Goal: Information Seeking & Learning: Learn about a topic

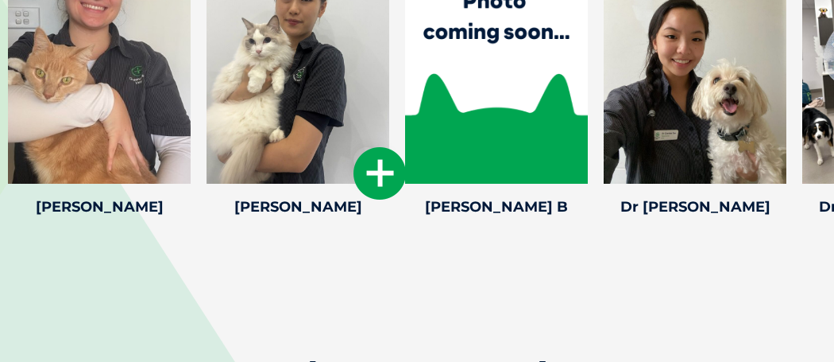
scroll to position [2360, 0]
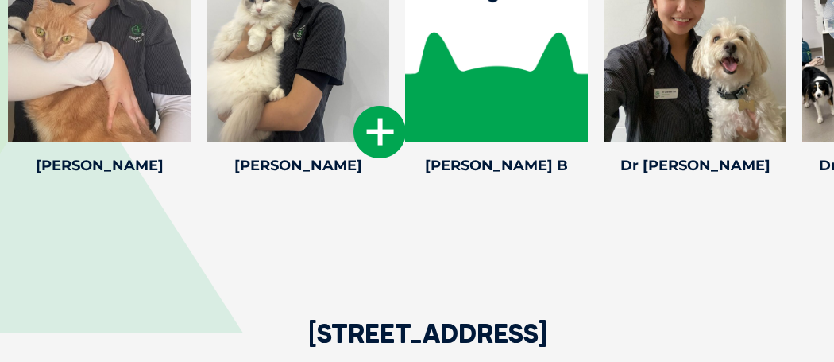
click at [386, 119] on icon at bounding box center [380, 132] width 52 height 52
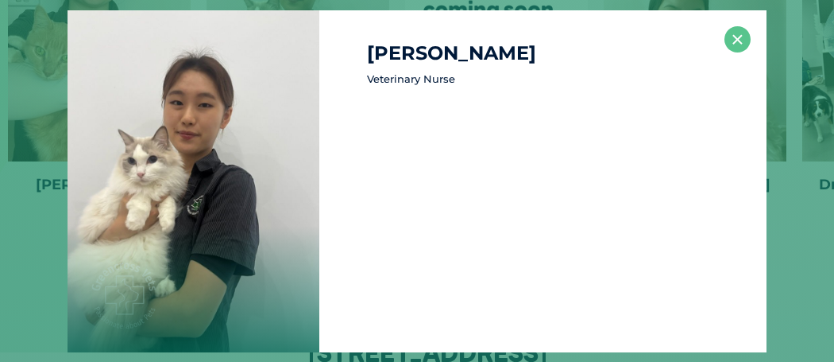
scroll to position [2340, 0]
click at [739, 38] on button "×" at bounding box center [738, 39] width 26 height 26
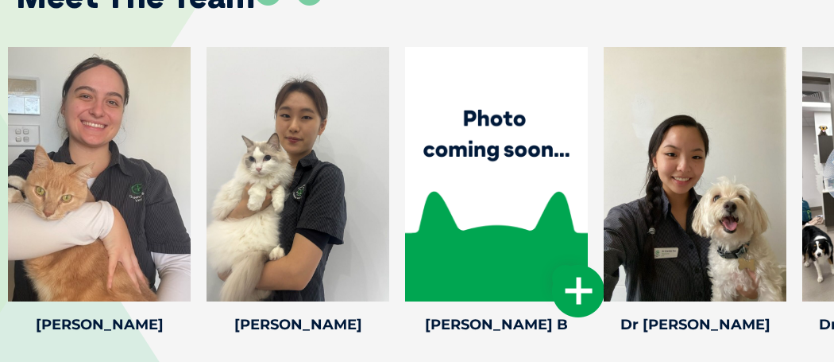
scroll to position [2191, 0]
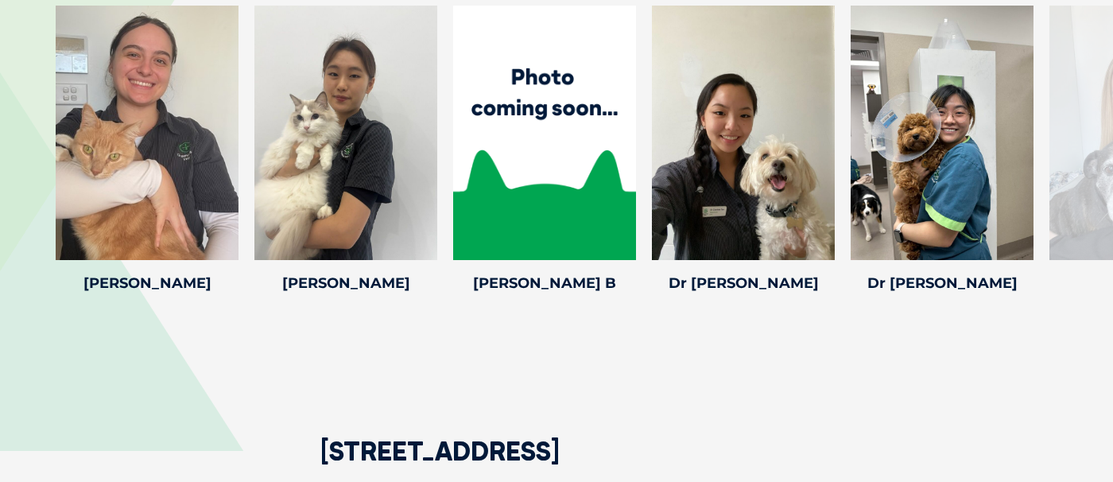
scroll to position [2231, 0]
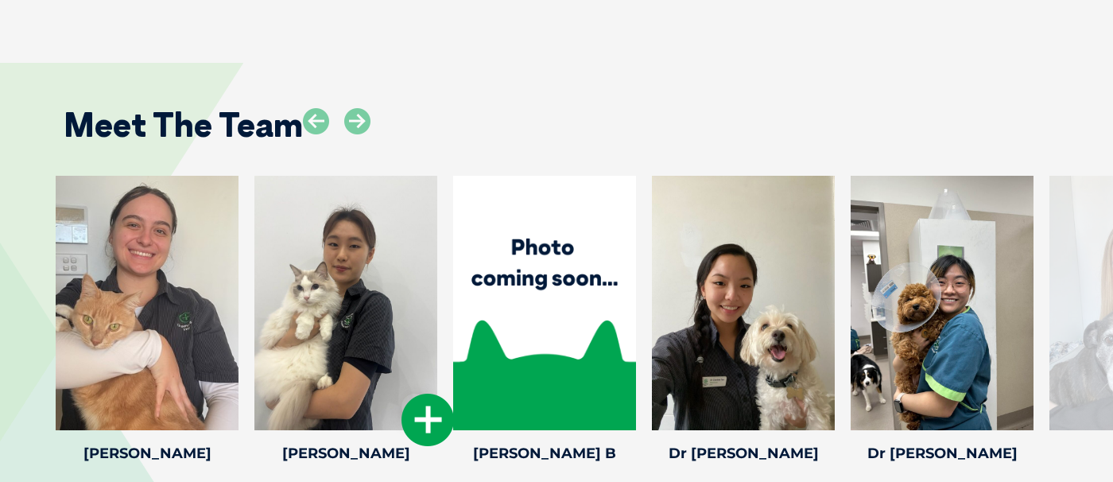
scroll to position [2060, 0]
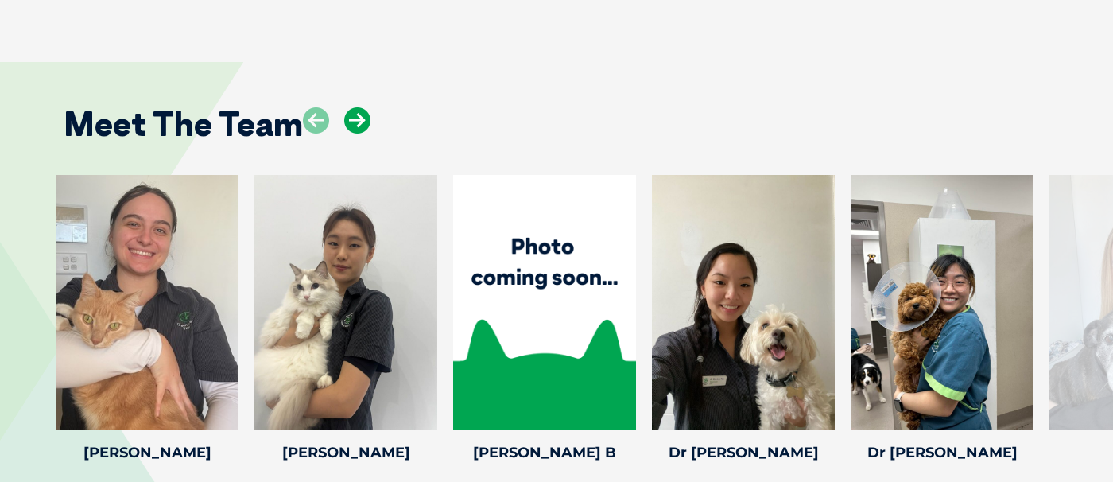
click at [353, 134] on icon at bounding box center [357, 120] width 26 height 26
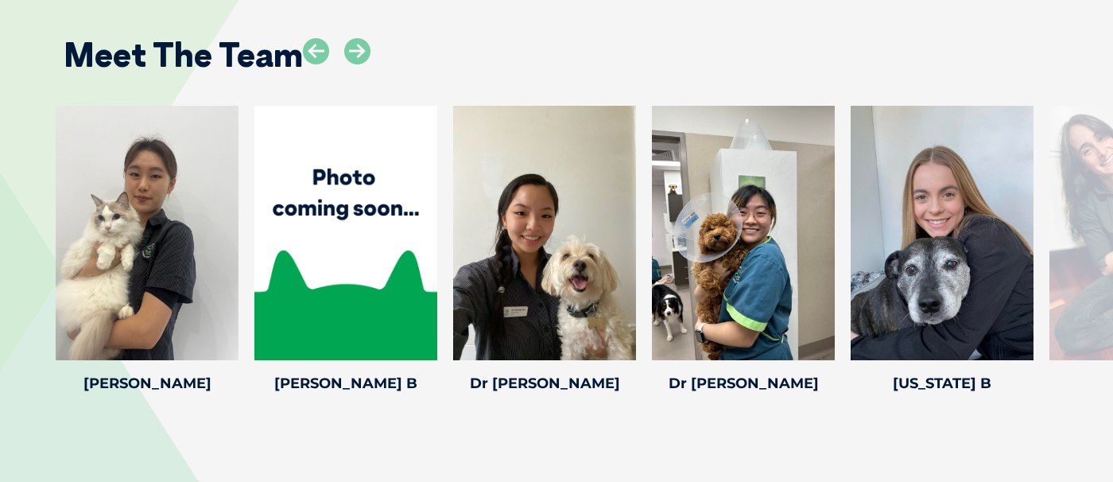
scroll to position [2132, 0]
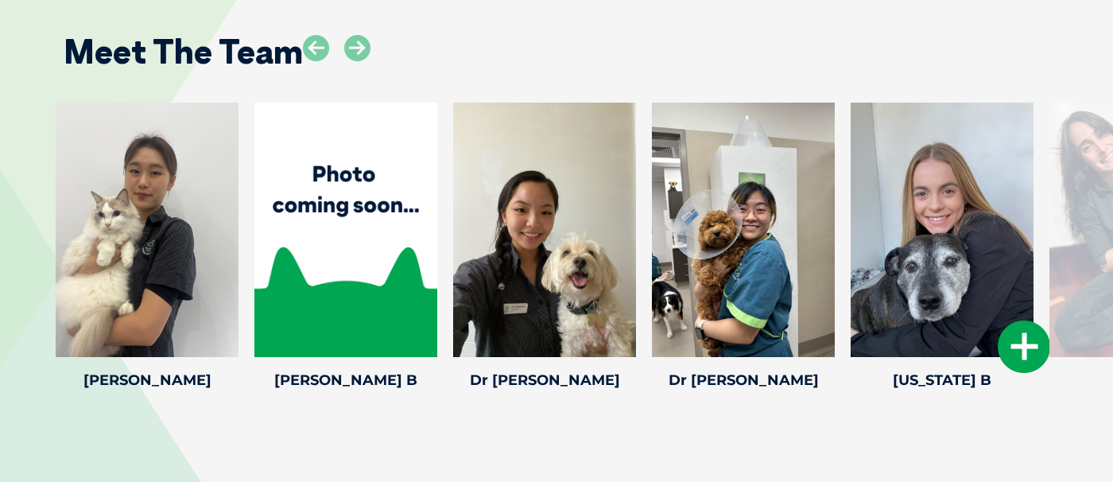
click at [932, 277] on div at bounding box center [941, 230] width 183 height 254
click at [362, 57] on icon at bounding box center [357, 48] width 26 height 26
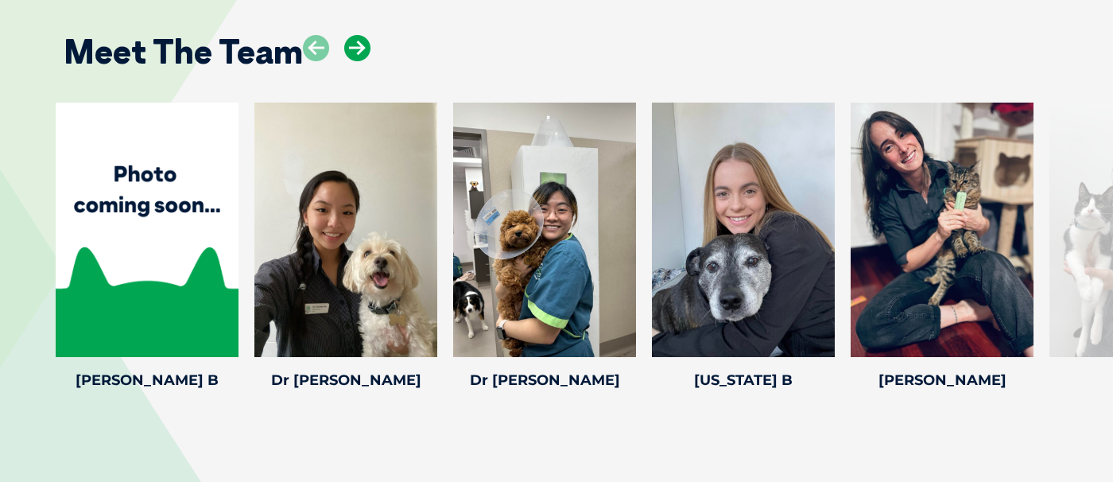
click at [362, 57] on icon at bounding box center [357, 48] width 26 height 26
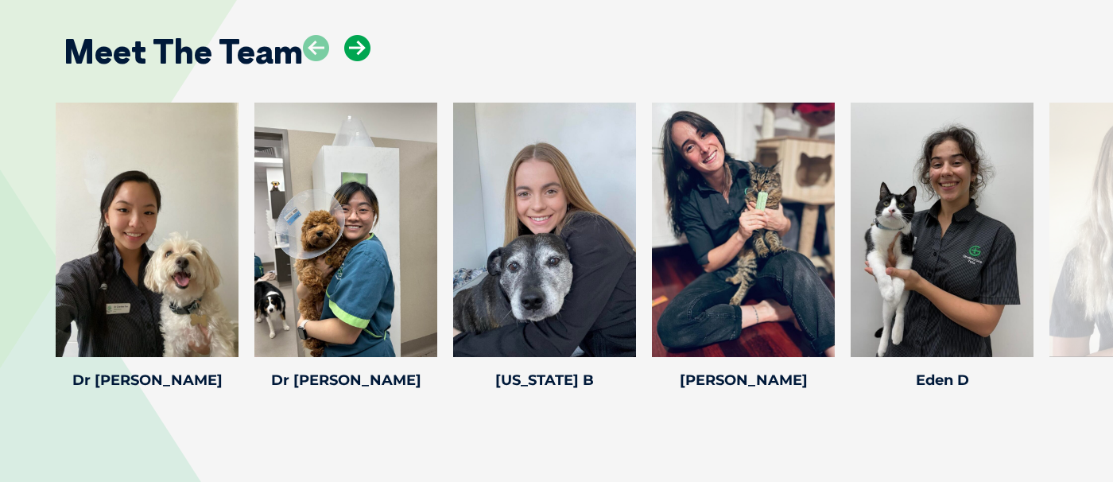
click at [362, 57] on icon at bounding box center [357, 48] width 26 height 26
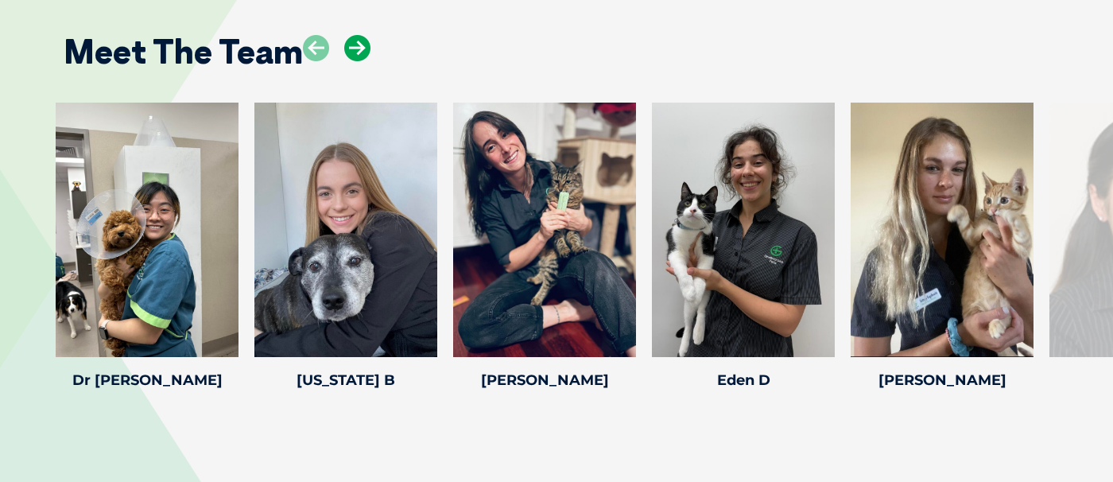
click at [362, 57] on icon at bounding box center [357, 48] width 26 height 26
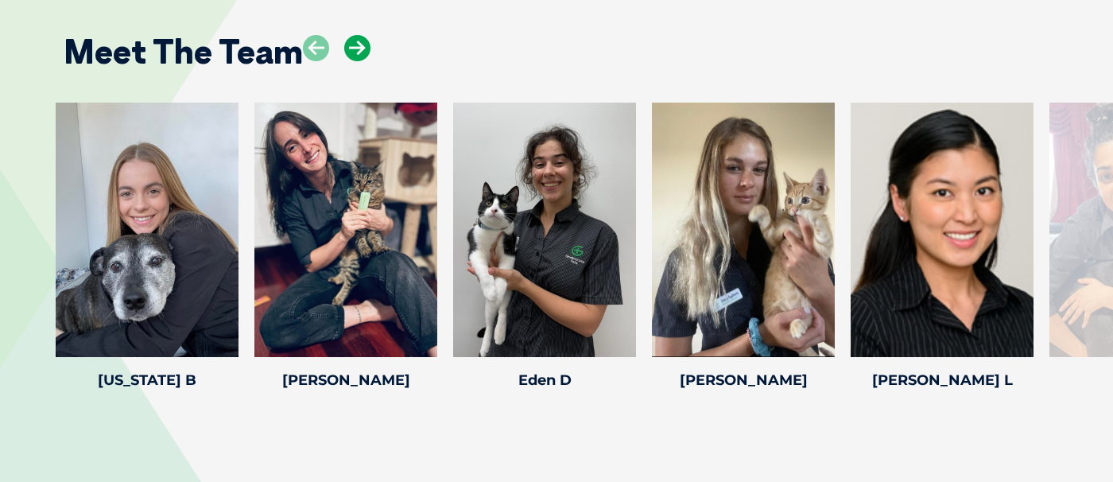
click at [362, 57] on icon at bounding box center [357, 48] width 26 height 26
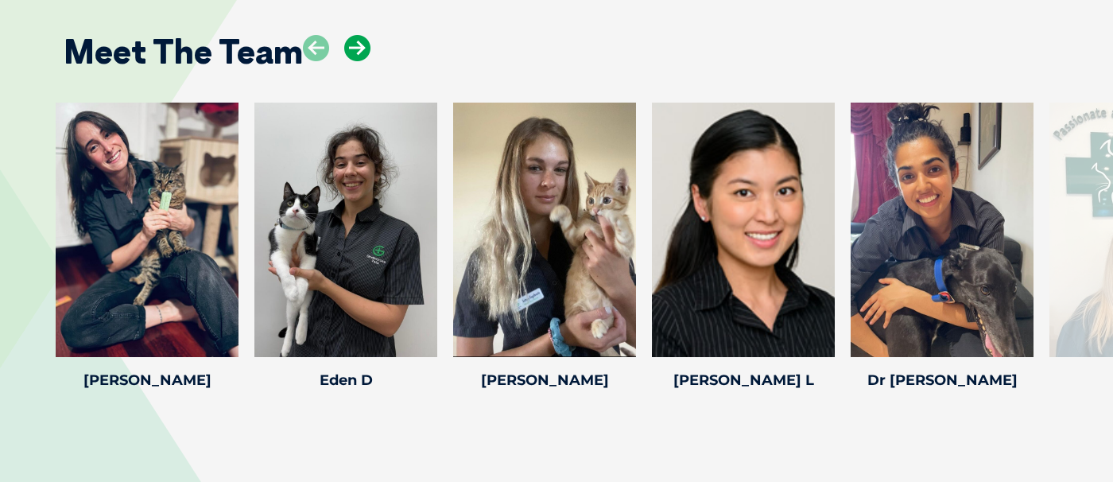
click at [362, 57] on icon at bounding box center [357, 48] width 26 height 26
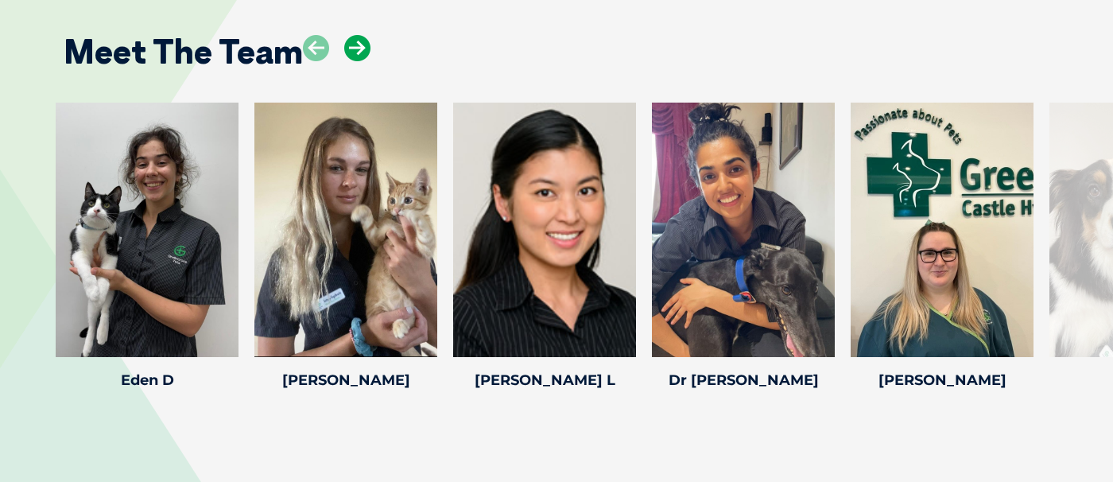
click at [362, 57] on icon at bounding box center [357, 48] width 26 height 26
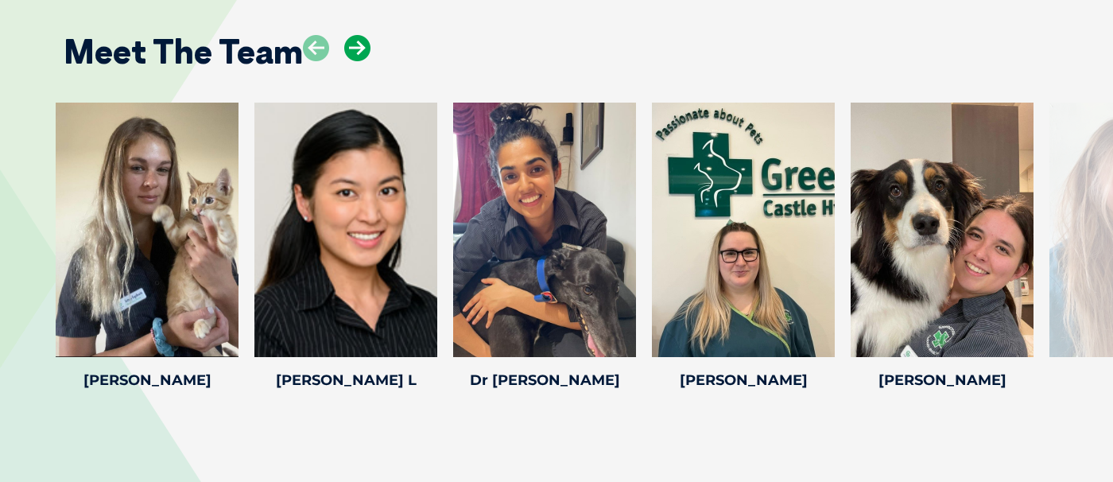
click at [362, 57] on icon at bounding box center [357, 48] width 26 height 26
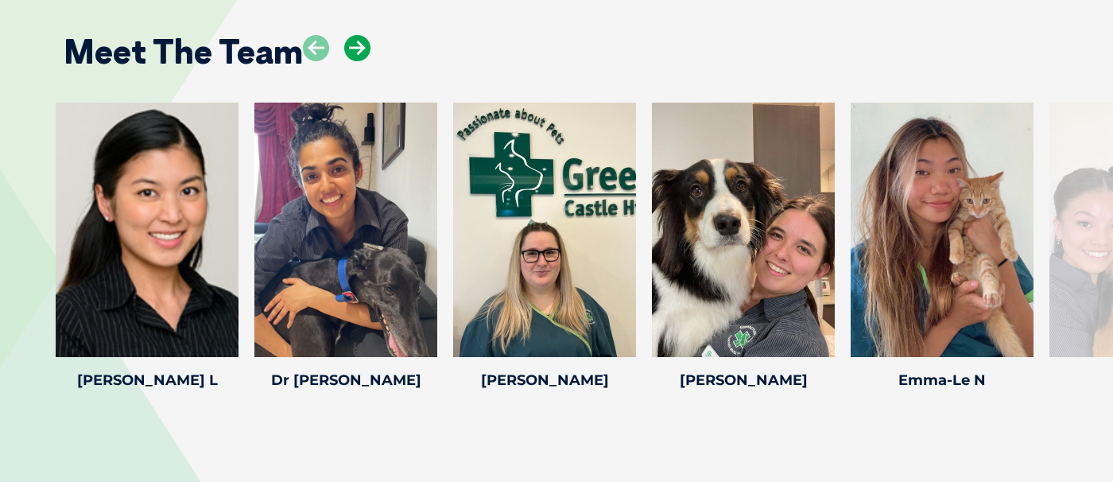
click at [362, 57] on icon at bounding box center [357, 48] width 26 height 26
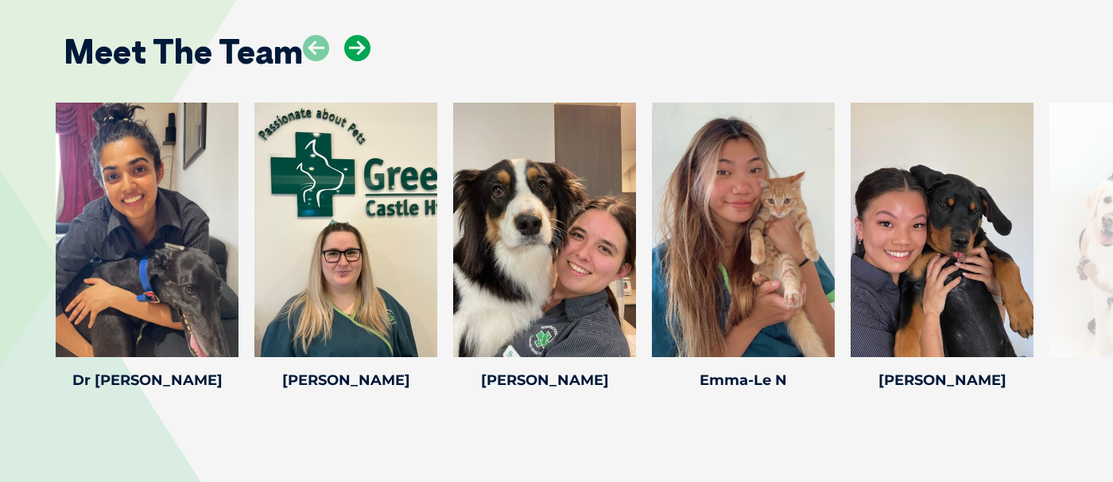
click at [362, 57] on icon at bounding box center [357, 48] width 26 height 26
click at [361, 57] on icon at bounding box center [357, 48] width 26 height 26
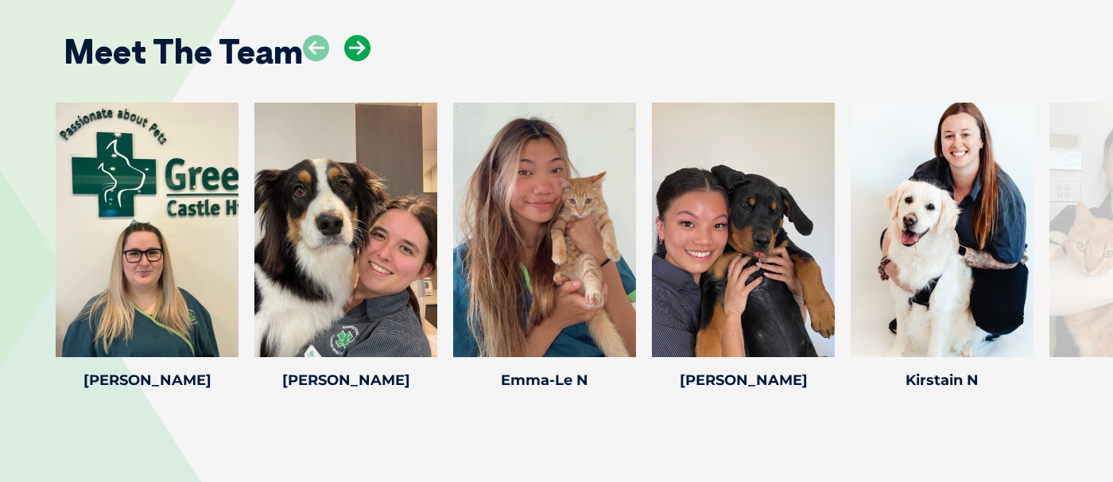
click at [361, 57] on icon at bounding box center [357, 48] width 26 height 26
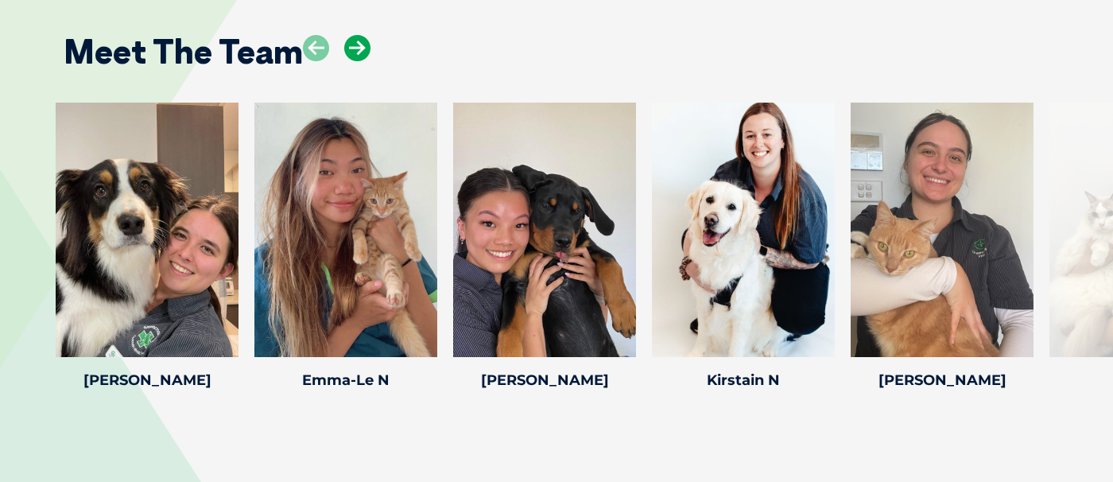
click at [361, 57] on icon at bounding box center [357, 48] width 26 height 26
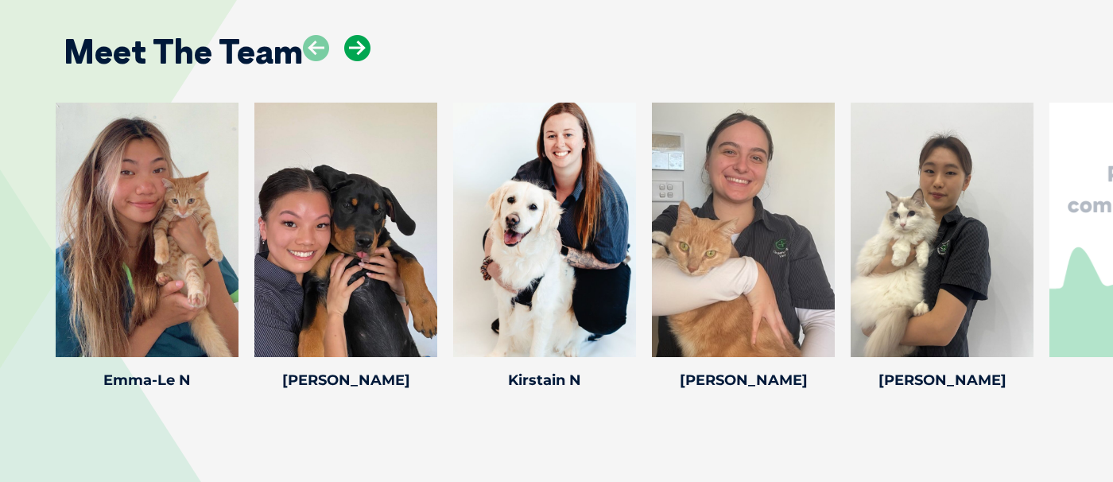
click at [361, 57] on icon at bounding box center [357, 48] width 26 height 26
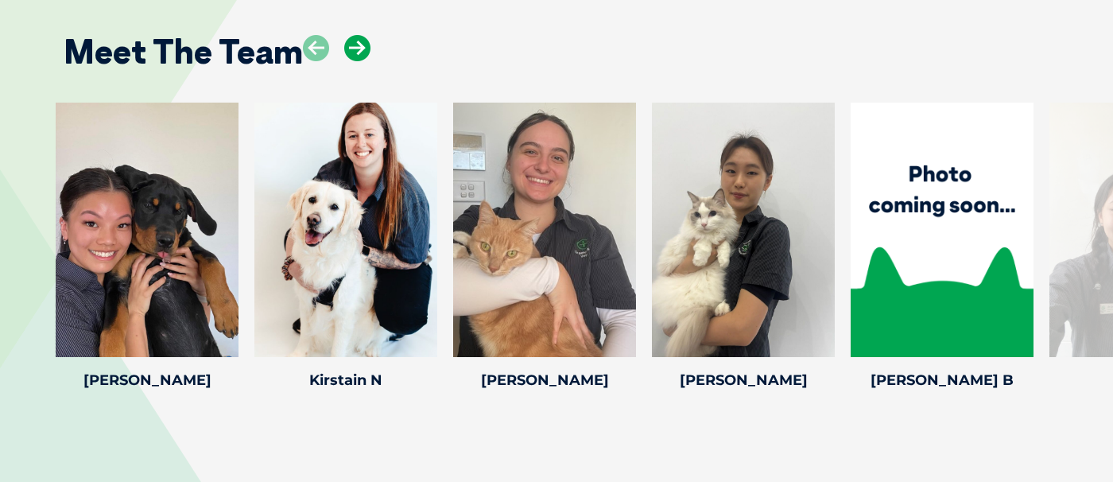
click at [361, 57] on icon at bounding box center [357, 48] width 26 height 26
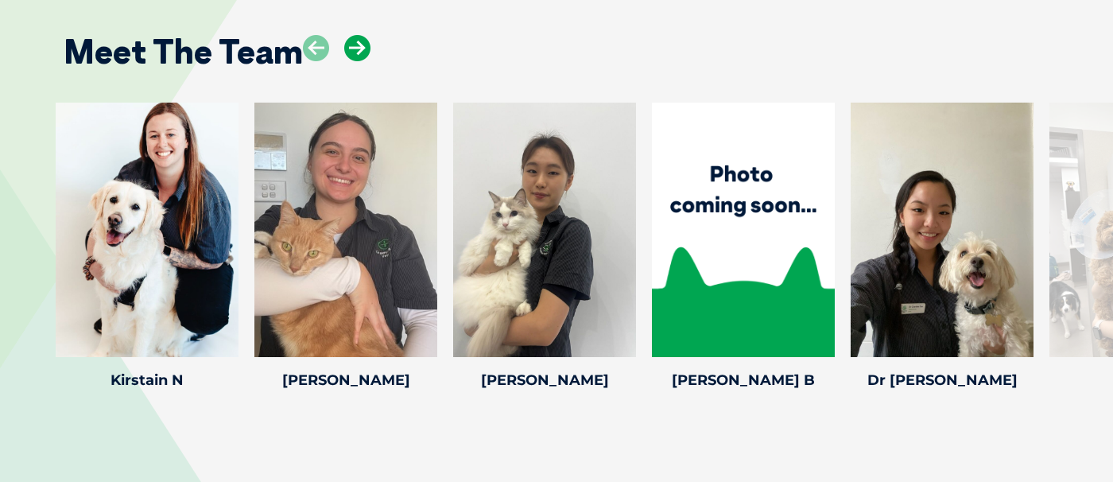
click at [361, 57] on icon at bounding box center [357, 48] width 26 height 26
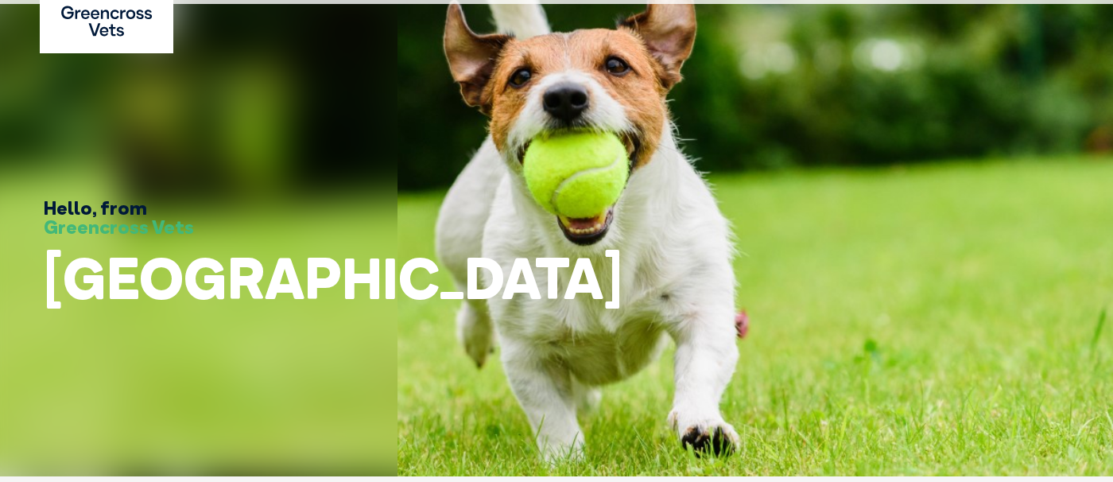
scroll to position [0, 0]
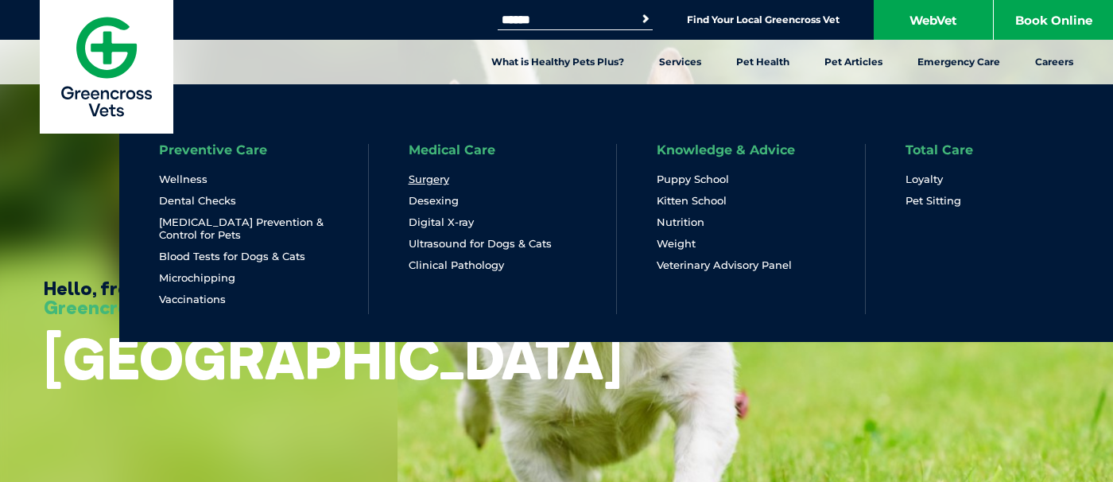
click at [434, 176] on link "Surgery" at bounding box center [428, 179] width 41 height 14
